Goal: Task Accomplishment & Management: Use online tool/utility

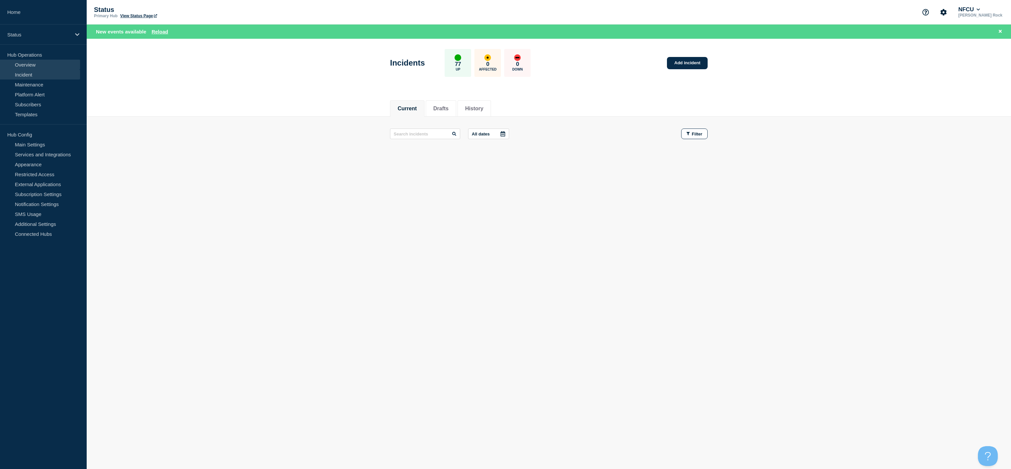
click at [53, 66] on link "Overview" at bounding box center [40, 65] width 80 height 10
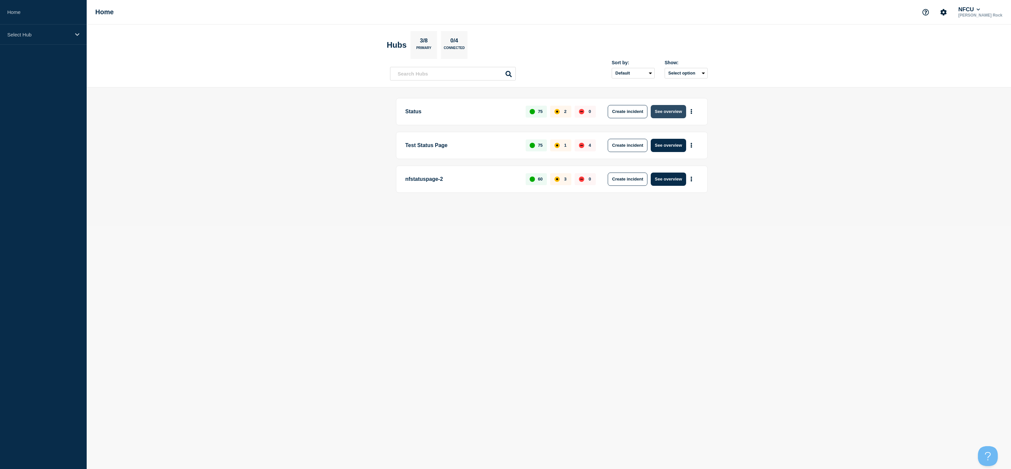
click at [655, 109] on button "See overview" at bounding box center [668, 111] width 35 height 13
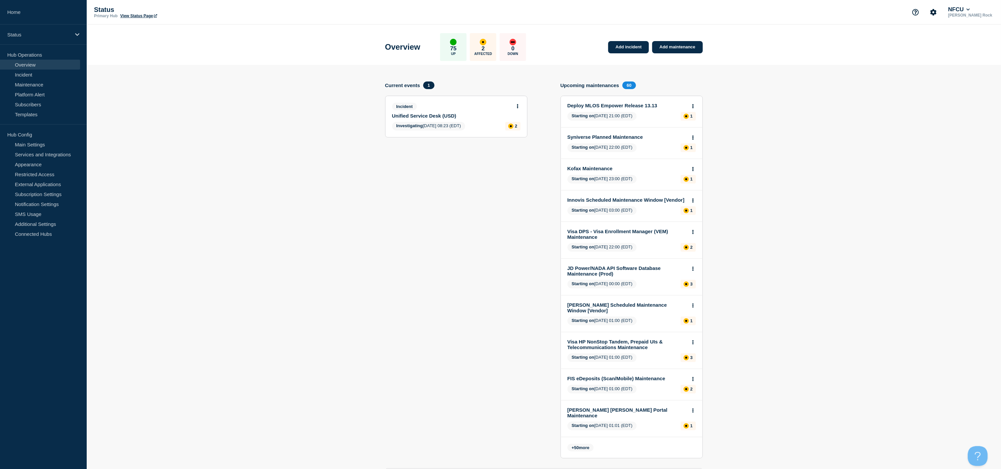
click at [439, 109] on div "Incident" at bounding box center [453, 107] width 123 height 8
click at [438, 114] on link "Unified Service Desk (USD)" at bounding box center [451, 116] width 119 height 6
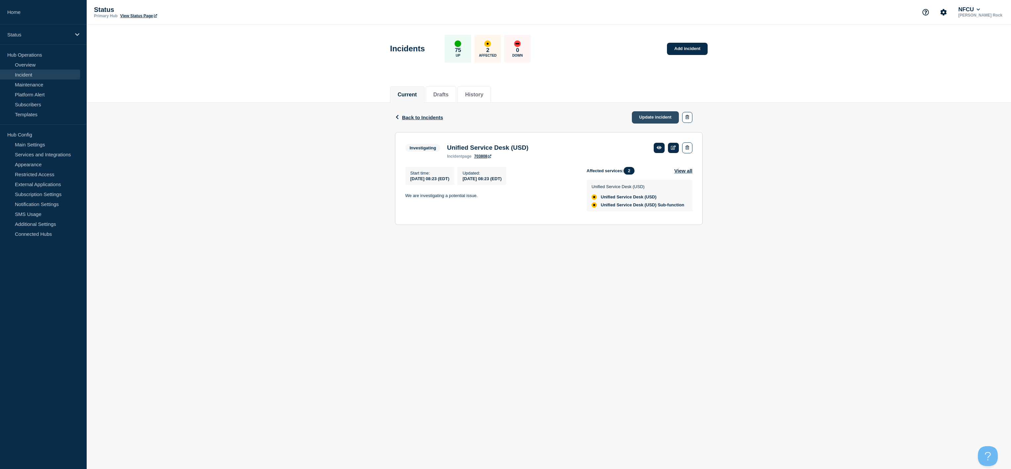
click at [659, 116] on link "Update incident" at bounding box center [655, 117] width 47 height 12
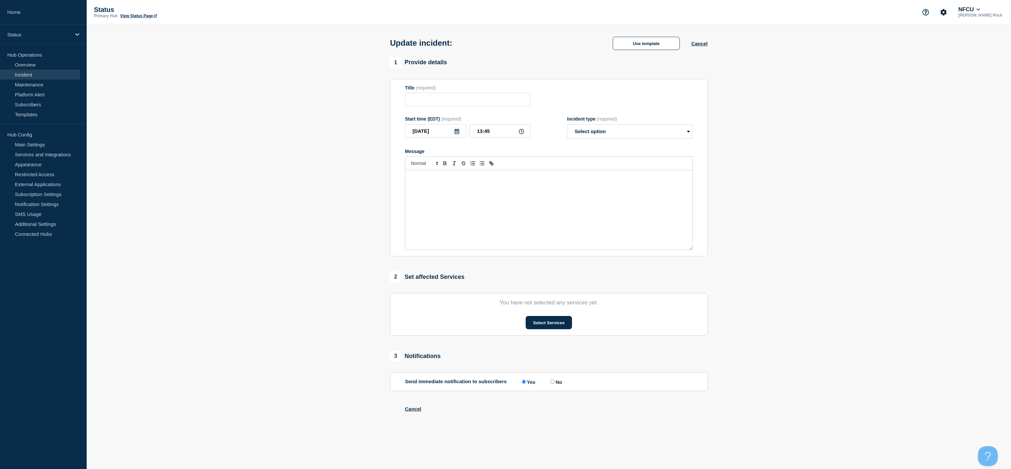
type input "Unified Service Desk (USD)"
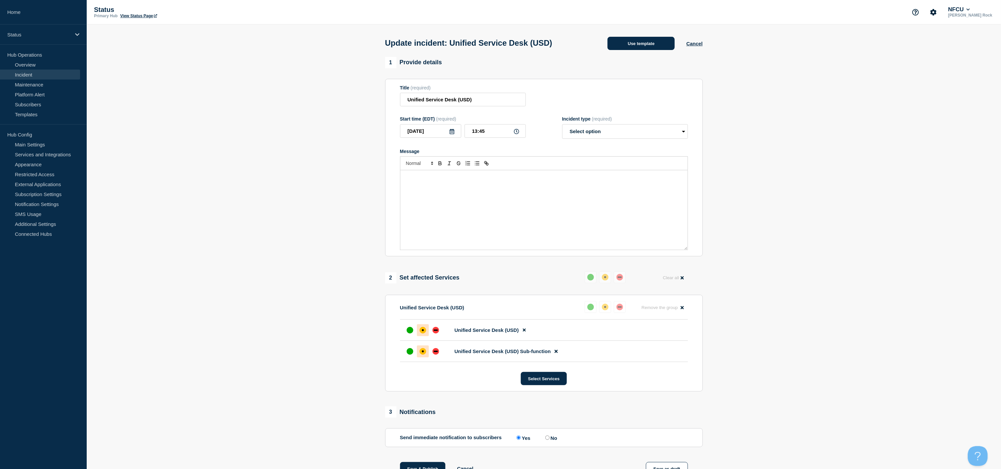
click at [645, 45] on button "Use template" at bounding box center [641, 43] width 67 height 13
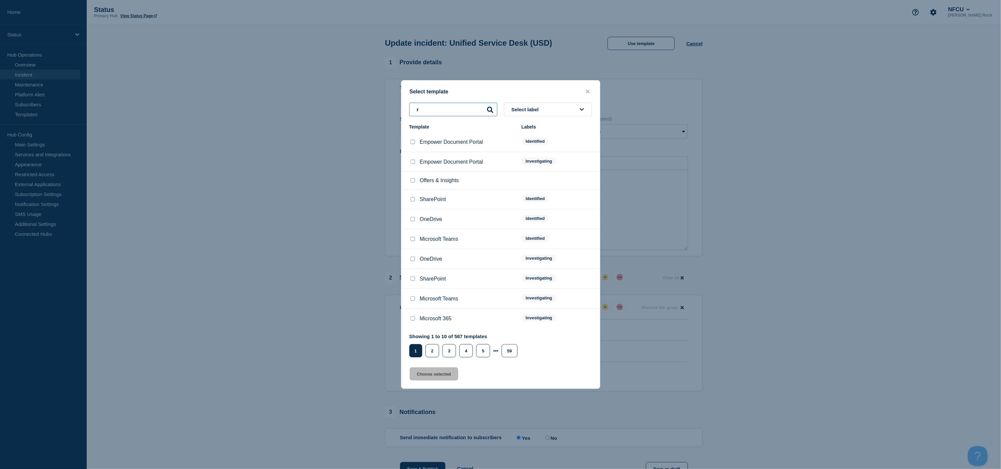
click at [474, 108] on input "r" at bounding box center [453, 110] width 88 height 14
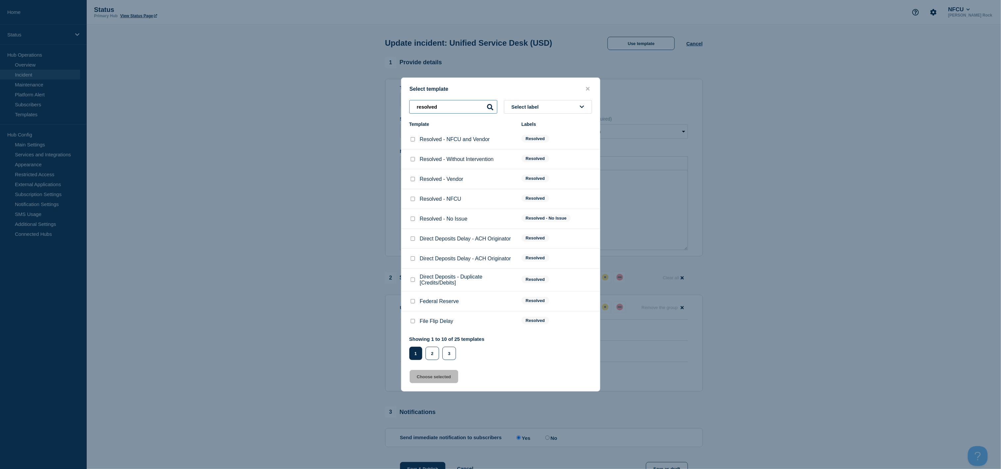
type input "resolved"
click at [411, 220] on input "Resolved - No Issue checkbox" at bounding box center [413, 218] width 4 height 4
checkbox input "true"
click at [435, 385] on div "Select template resolved Select label Template Labels Resolved - NFCU and Vendo…" at bounding box center [500, 234] width 199 height 314
click at [439, 381] on button "Choose selected" at bounding box center [434, 376] width 49 height 13
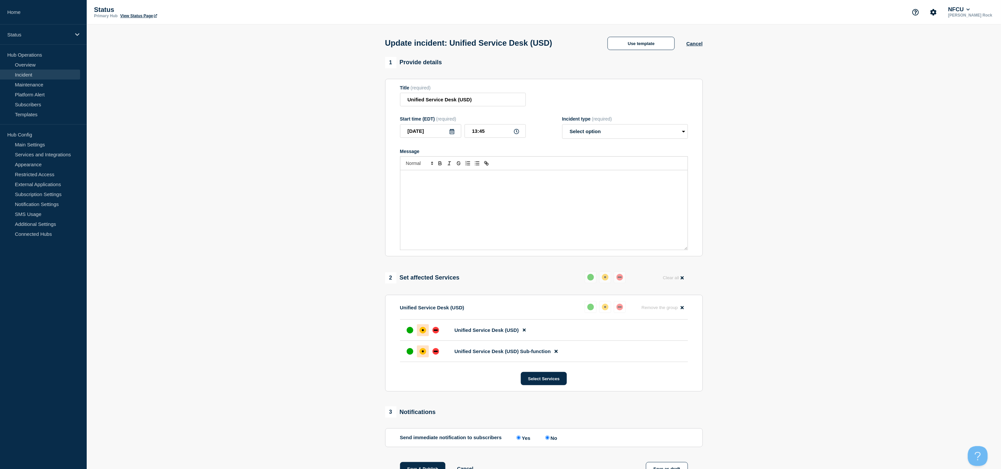
select select "resolved"
radio input "false"
radio input "true"
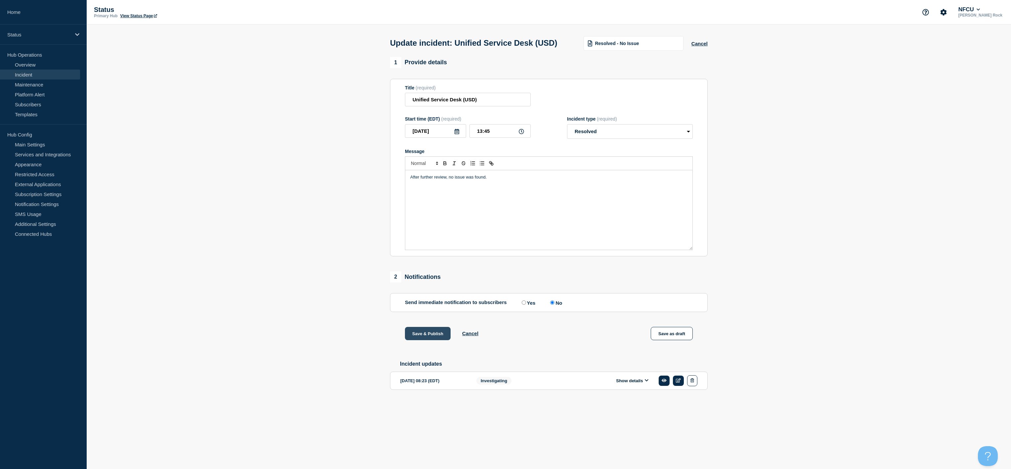
click at [434, 340] on button "Save & Publish" at bounding box center [428, 333] width 46 height 13
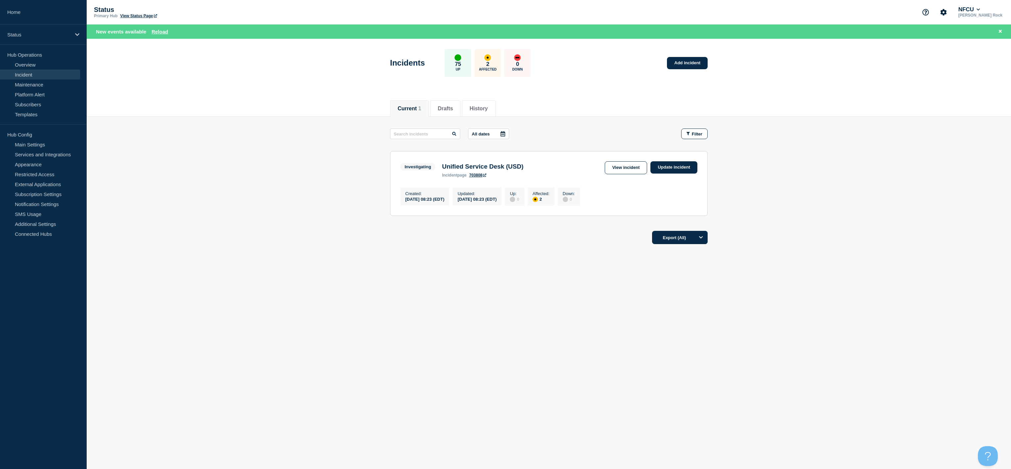
click at [923, 162] on main "All dates Filter Investigating 2 Affected Unified Service Desk (USD) Created 20…" at bounding box center [549, 170] width 925 height 109
